Goal: Use online tool/utility: Utilize a website feature to perform a specific function

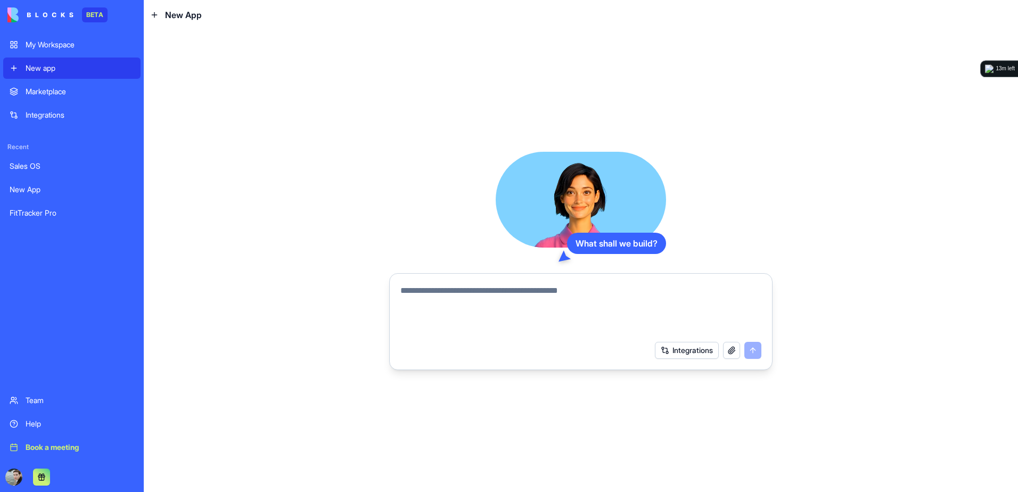
click at [9, 169] on link "Sales OS" at bounding box center [71, 166] width 137 height 21
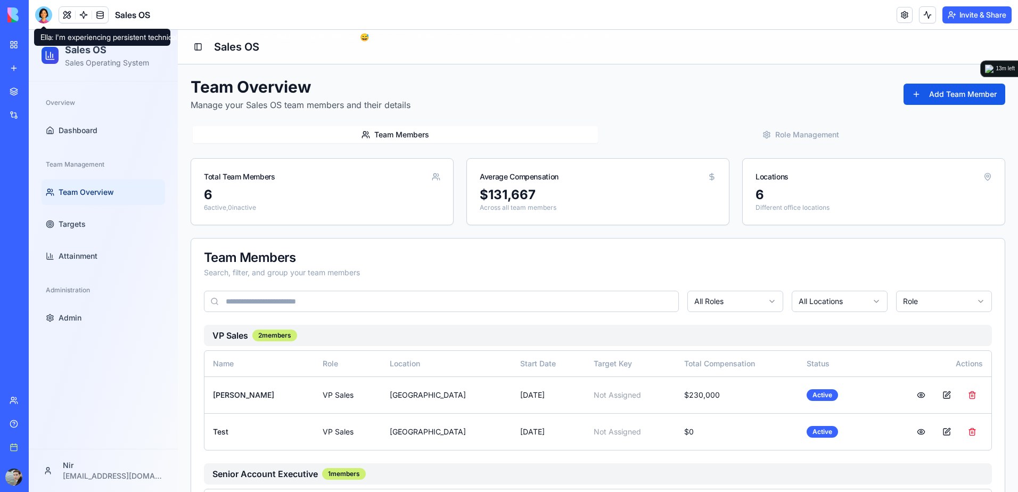
click at [45, 15] on div at bounding box center [43, 14] width 17 height 17
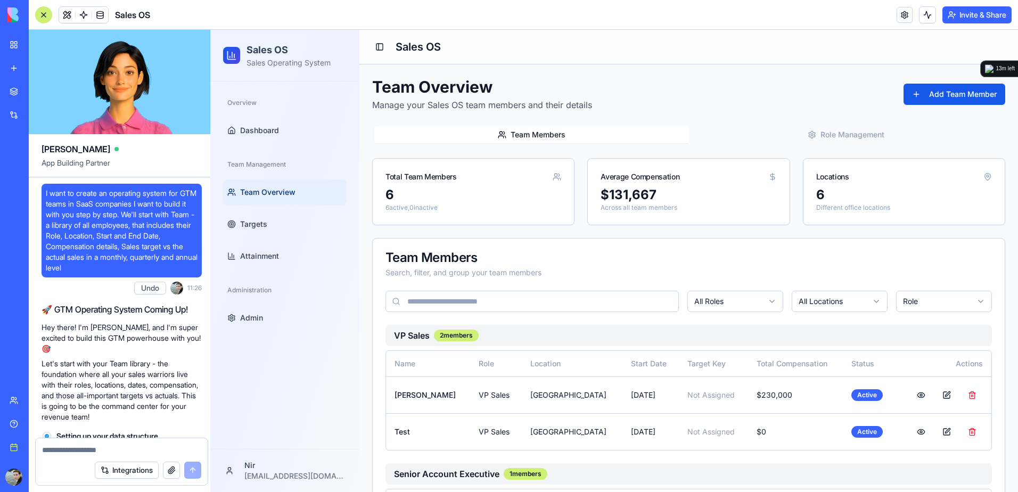
scroll to position [36640, 0]
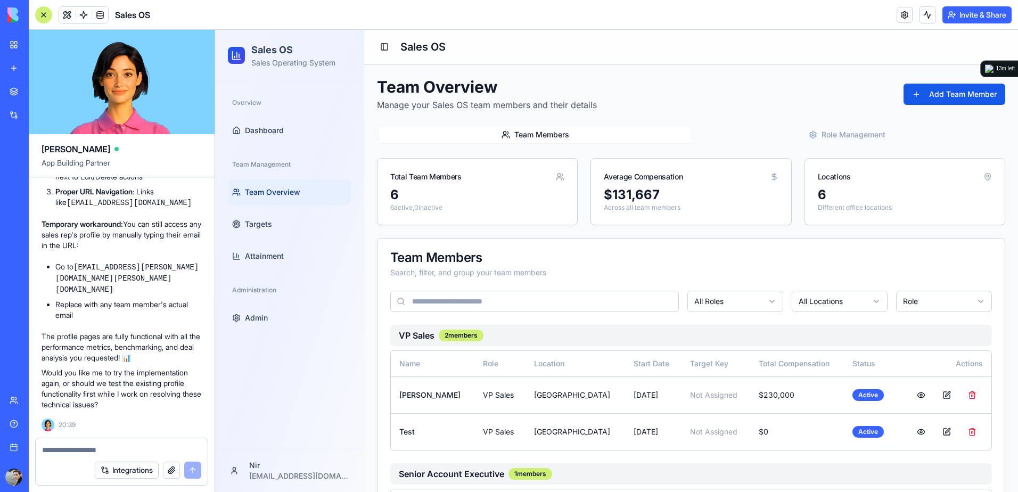
click at [141, 450] on textarea at bounding box center [121, 450] width 159 height 11
click at [439, 398] on td "[PERSON_NAME]" at bounding box center [433, 395] width 84 height 37
click at [56, 449] on textarea at bounding box center [121, 450] width 159 height 11
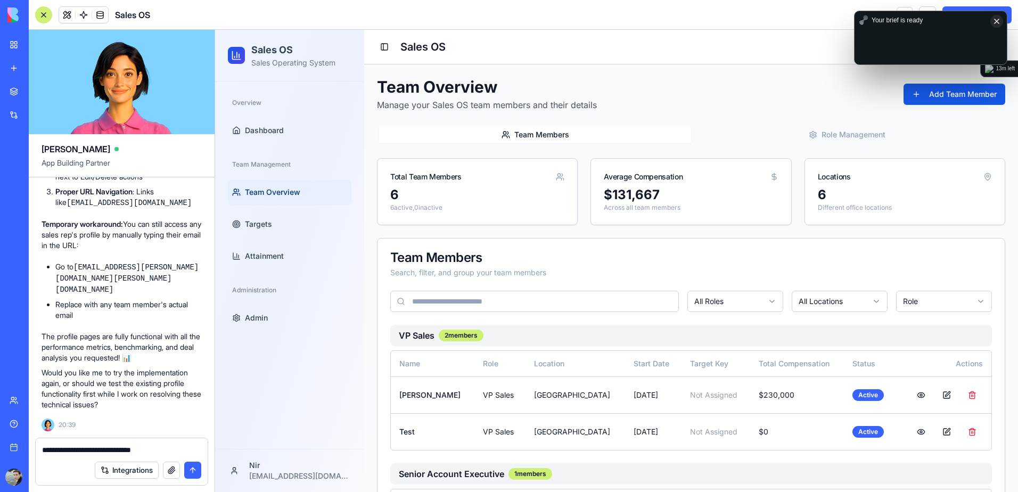
type textarea "**********"
